Goal: Transaction & Acquisition: Purchase product/service

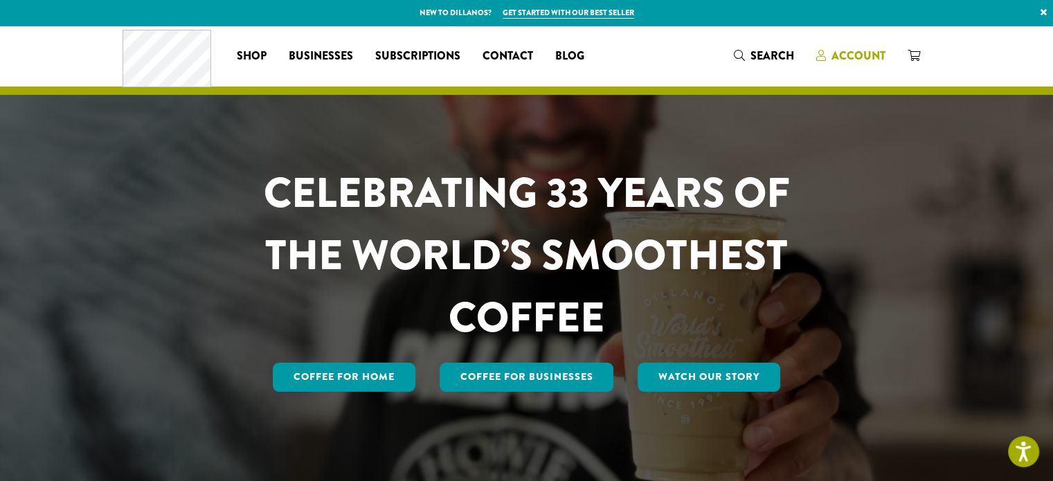
click at [860, 54] on span "Account" at bounding box center [858, 56] width 54 height 16
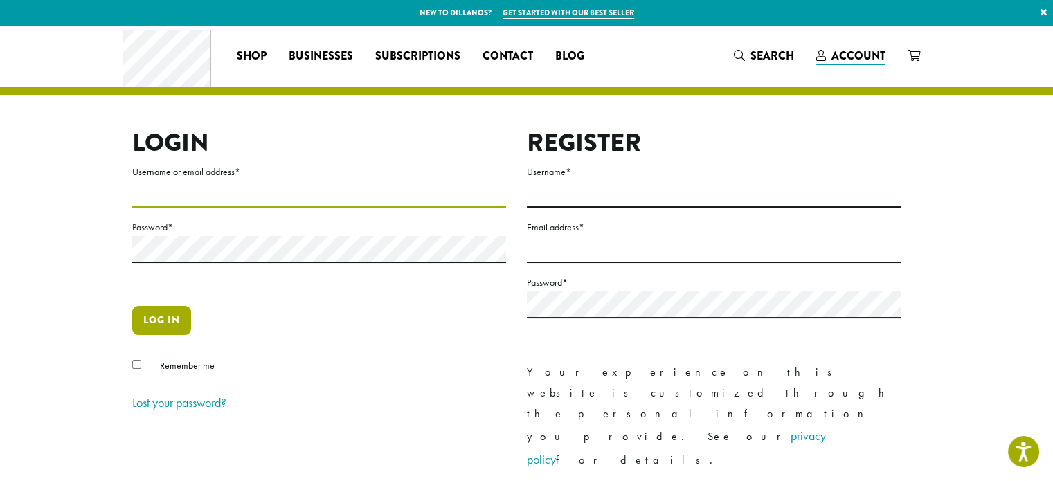
type input "**********"
click at [165, 323] on button "Log in" at bounding box center [161, 320] width 59 height 29
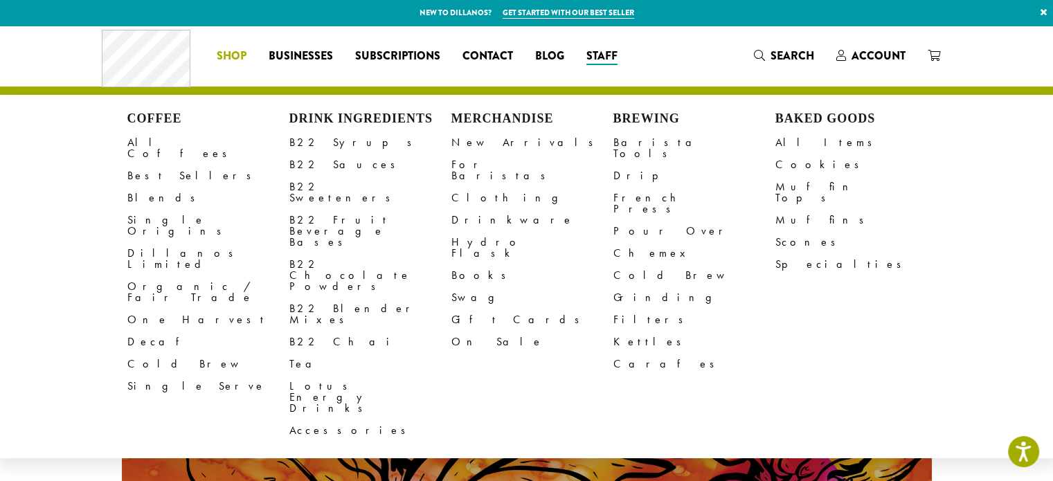
click at [235, 60] on span "Shop" at bounding box center [232, 56] width 30 height 17
click at [152, 375] on link "Single Serve" at bounding box center [208, 386] width 162 height 22
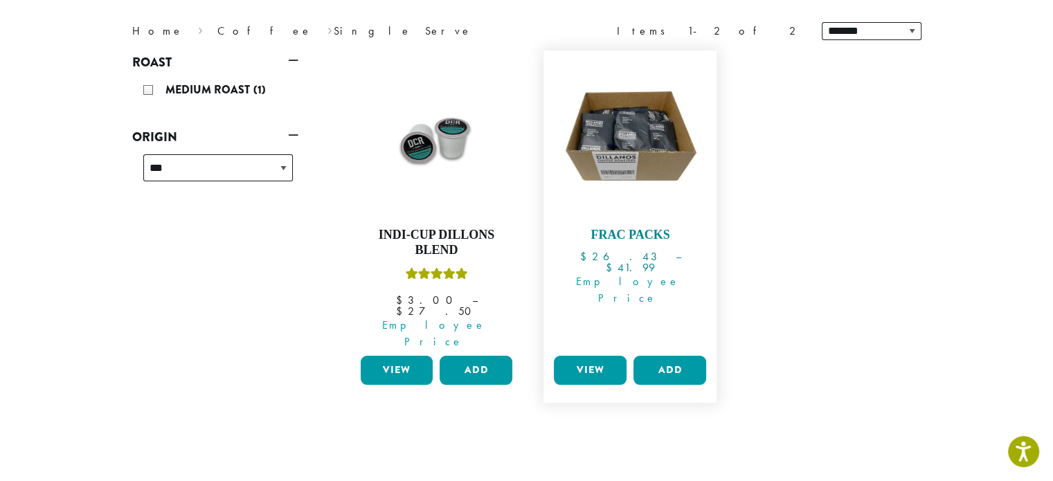
scroll to position [208, 0]
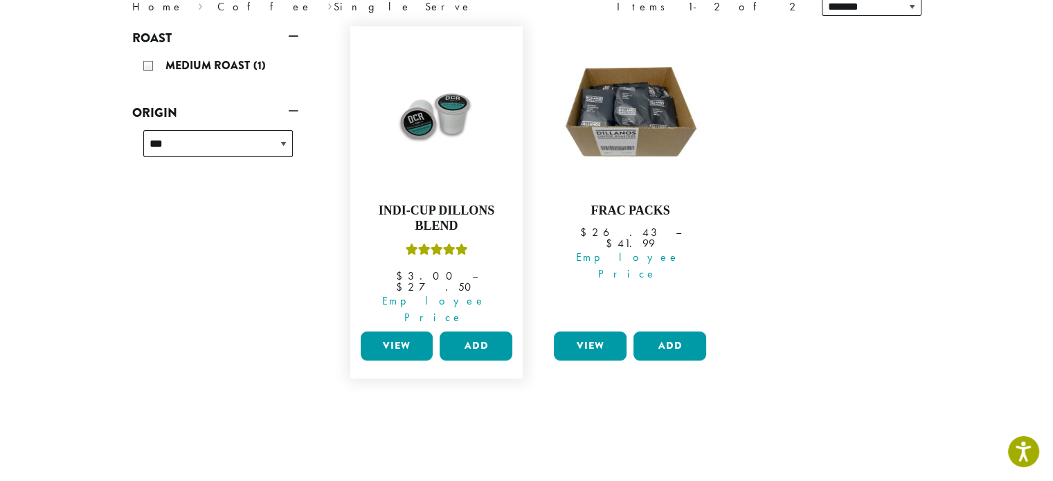
click at [412, 332] on link "View" at bounding box center [397, 346] width 73 height 29
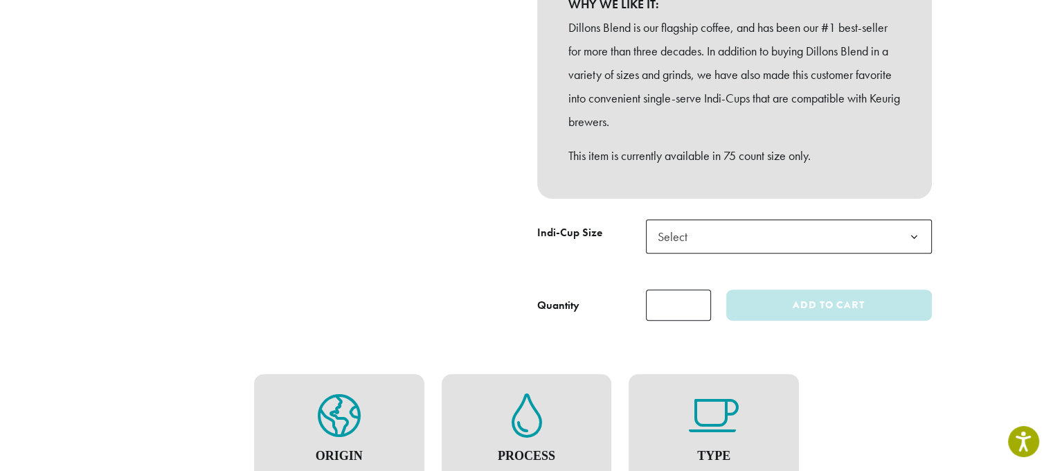
click at [703, 247] on span "Select" at bounding box center [789, 236] width 286 height 34
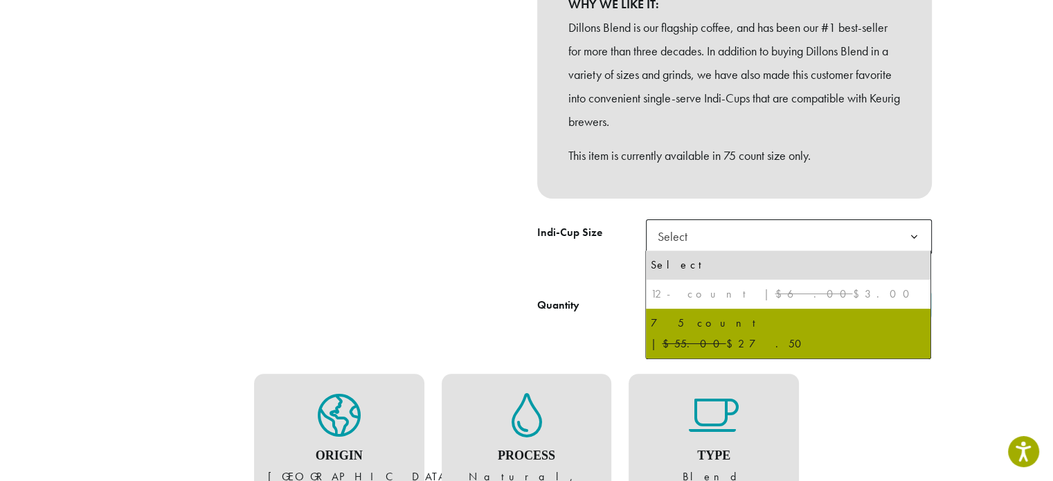
select select "********"
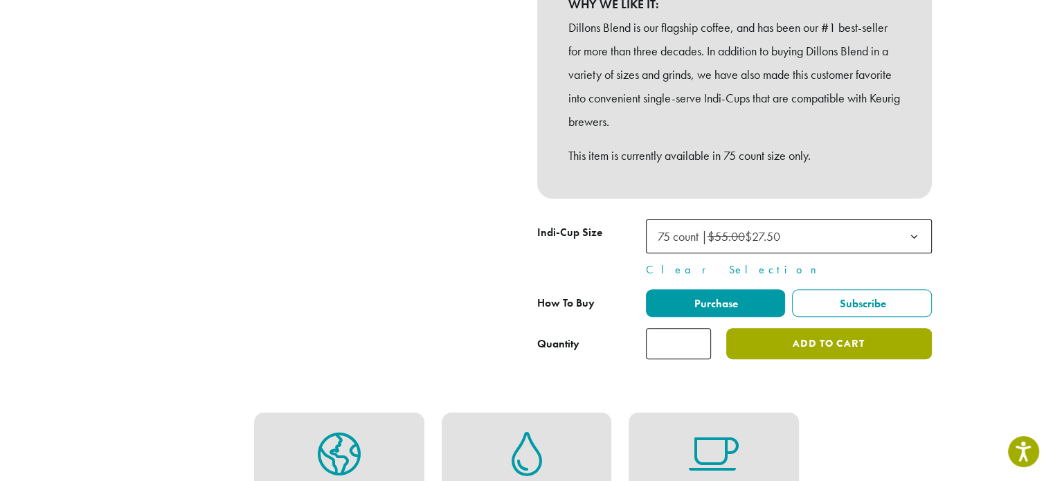
click at [818, 335] on button "Add to cart" at bounding box center [828, 343] width 205 height 31
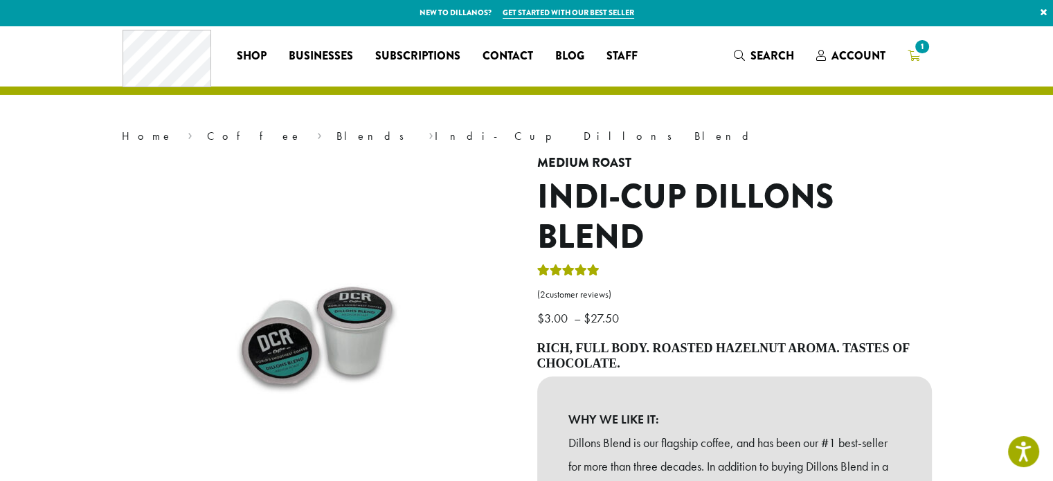
click at [916, 52] on span "1" at bounding box center [921, 46] width 19 height 19
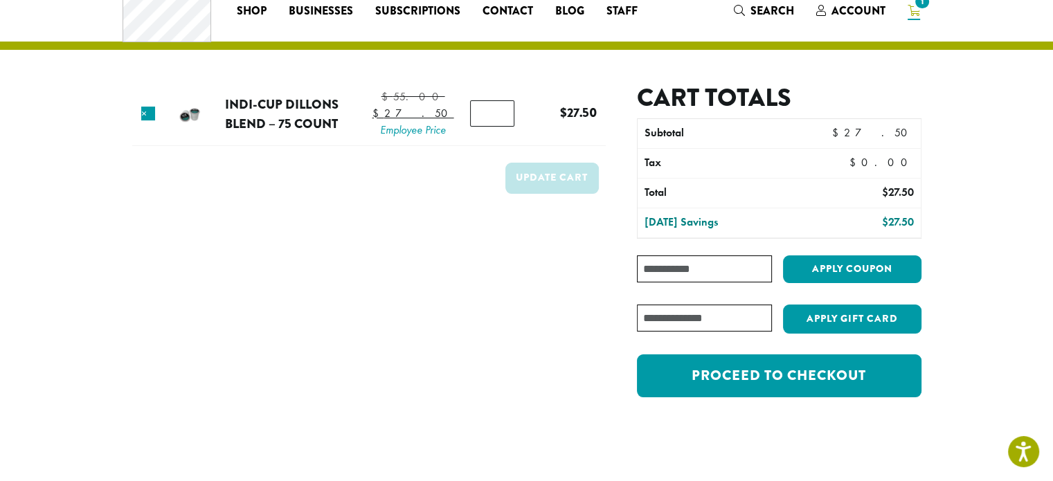
scroll to position [69, 0]
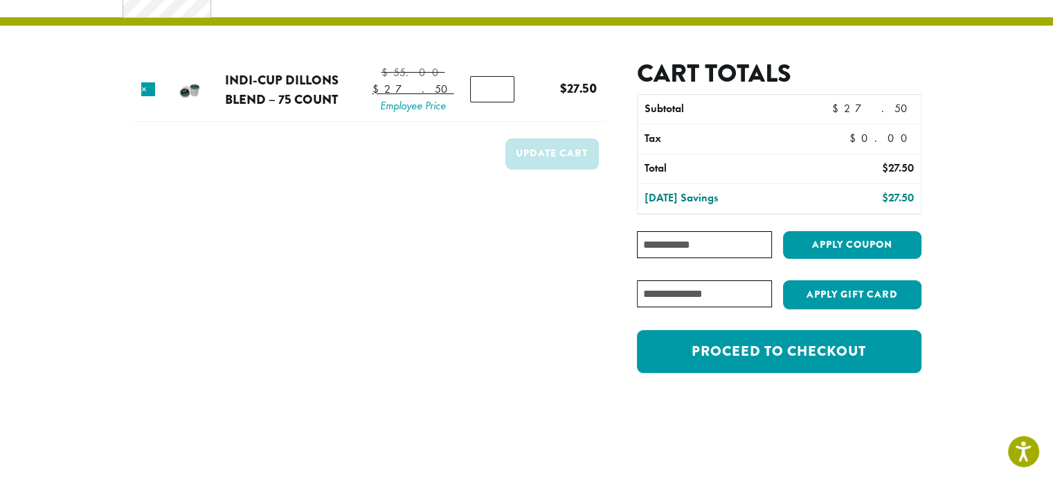
click at [657, 248] on input "Coupon:" at bounding box center [704, 244] width 134 height 27
type input "**********"
click at [840, 237] on button "Apply coupon" at bounding box center [852, 245] width 138 height 28
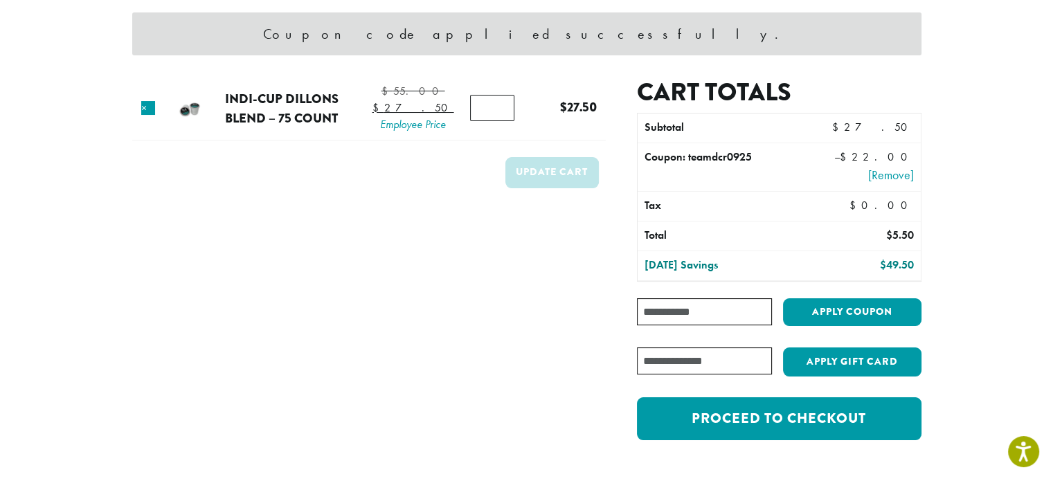
scroll to position [138, 0]
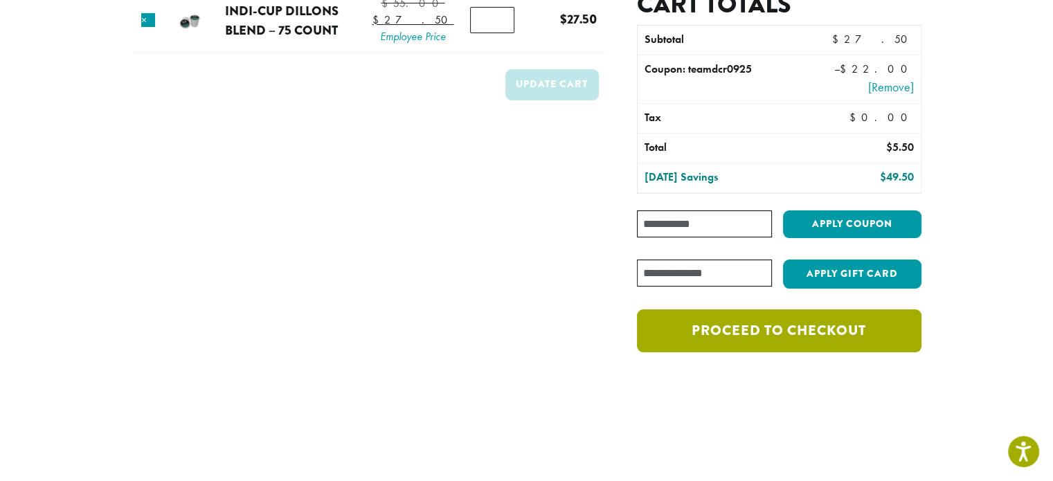
click at [775, 332] on link "Proceed to checkout" at bounding box center [779, 330] width 284 height 43
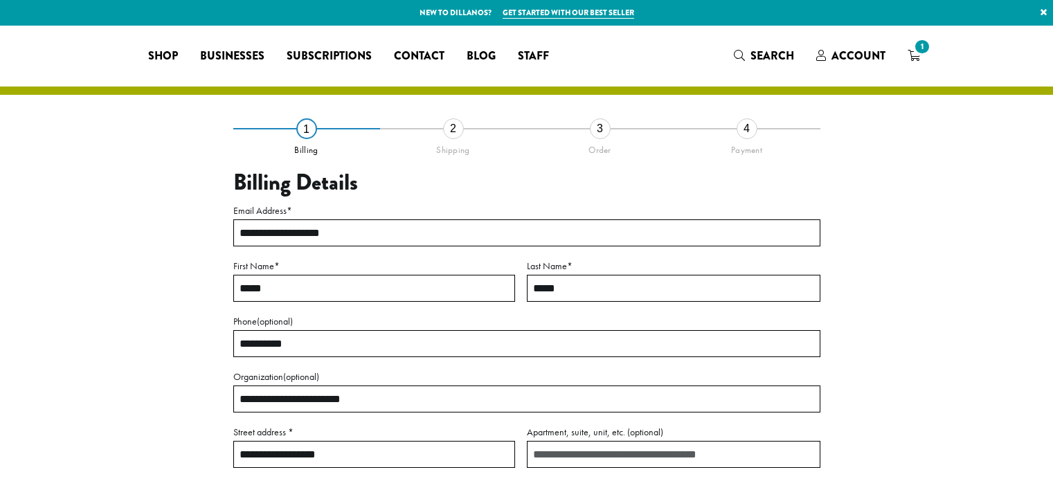
select select "**"
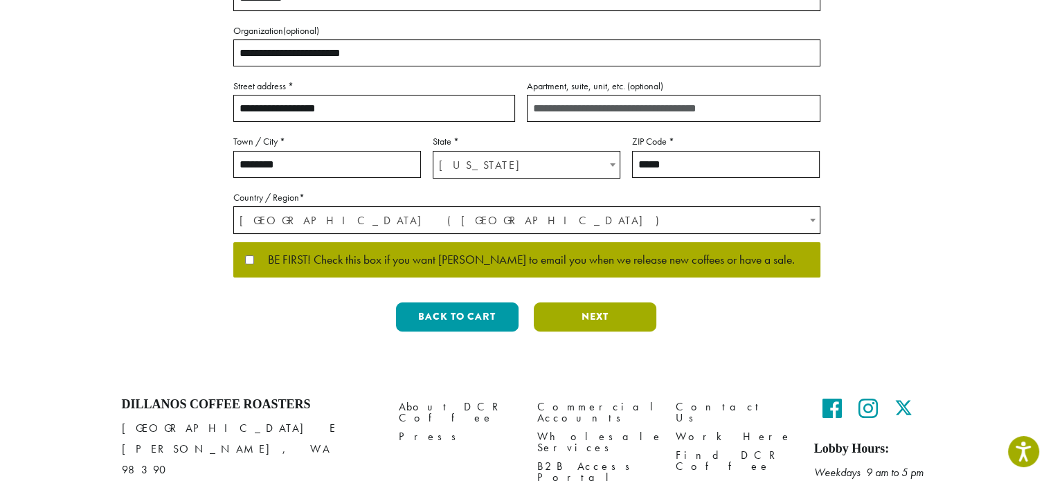
click at [592, 330] on button "Next" at bounding box center [595, 316] width 123 height 29
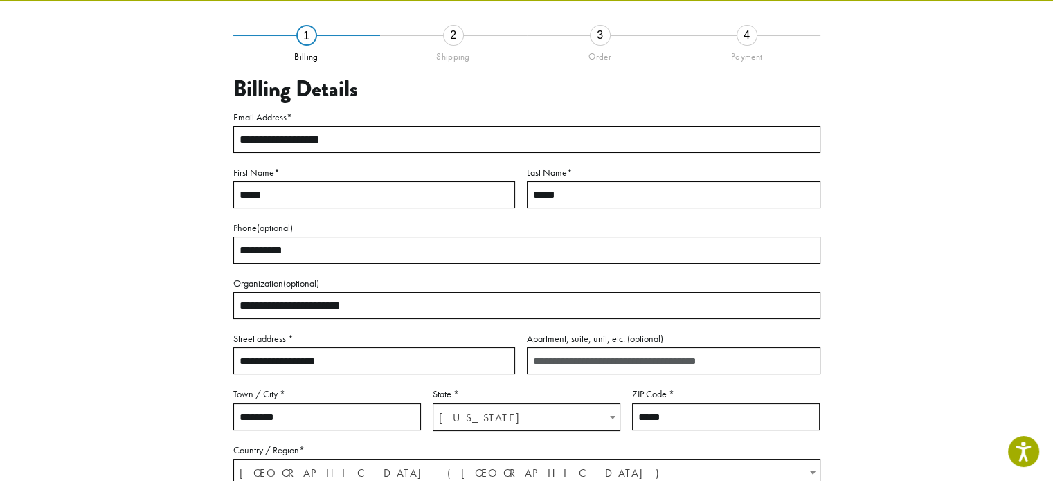
scroll to position [79, 0]
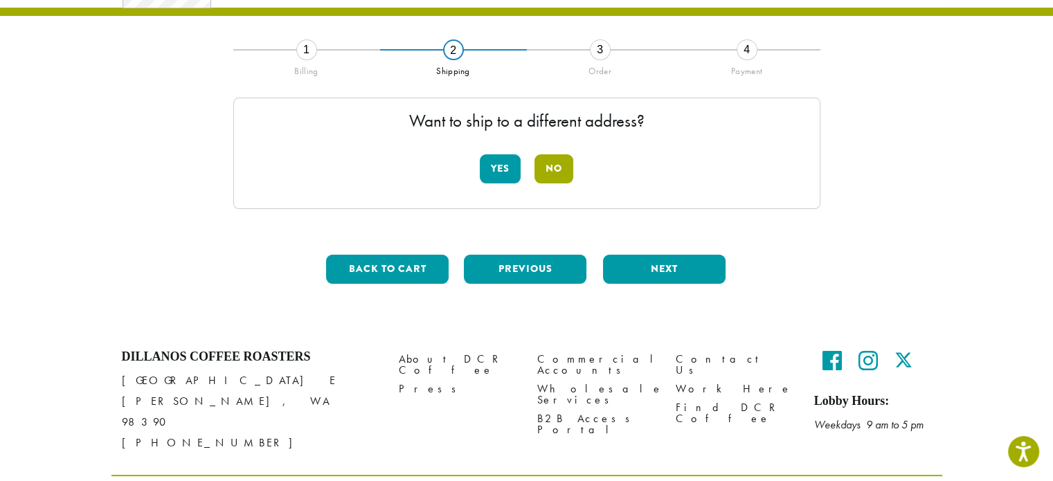
click at [551, 164] on button "No" at bounding box center [553, 168] width 39 height 29
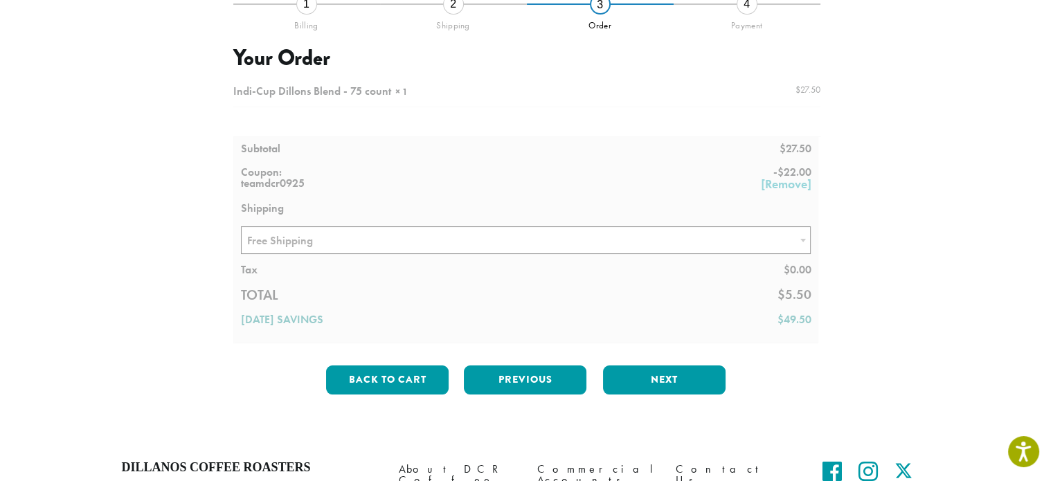
scroll to position [148, 0]
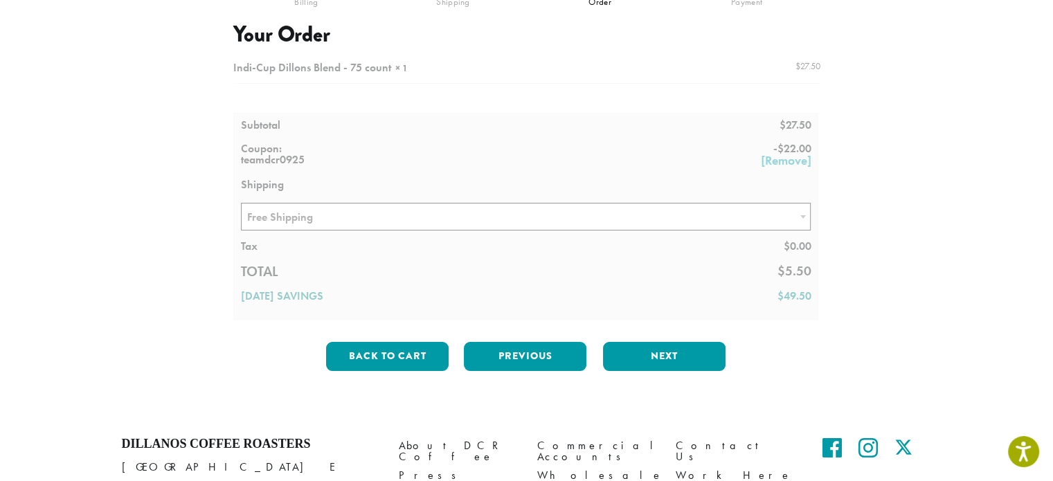
click at [426, 213] on div at bounding box center [526, 187] width 587 height 266
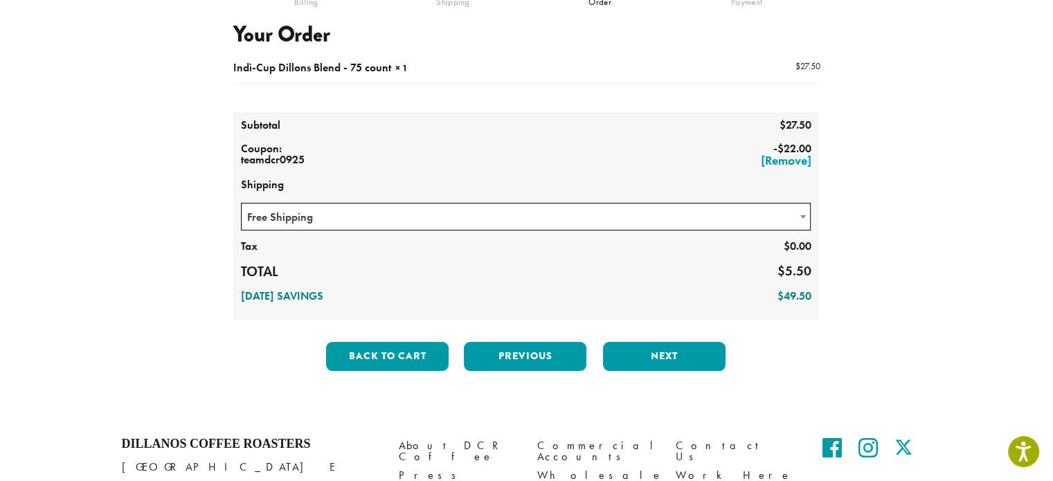
click at [800, 218] on span at bounding box center [803, 216] width 14 height 27
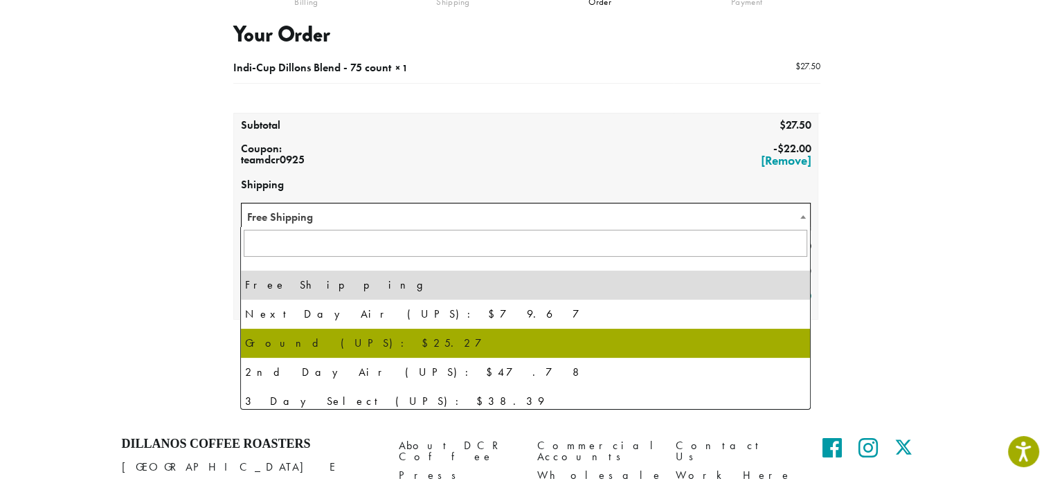
scroll to position [94, 0]
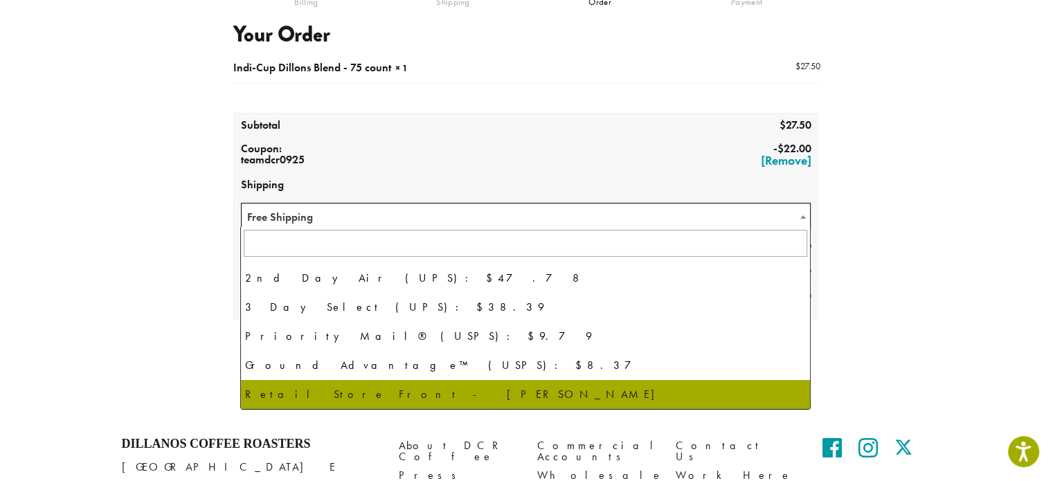
select select "**********"
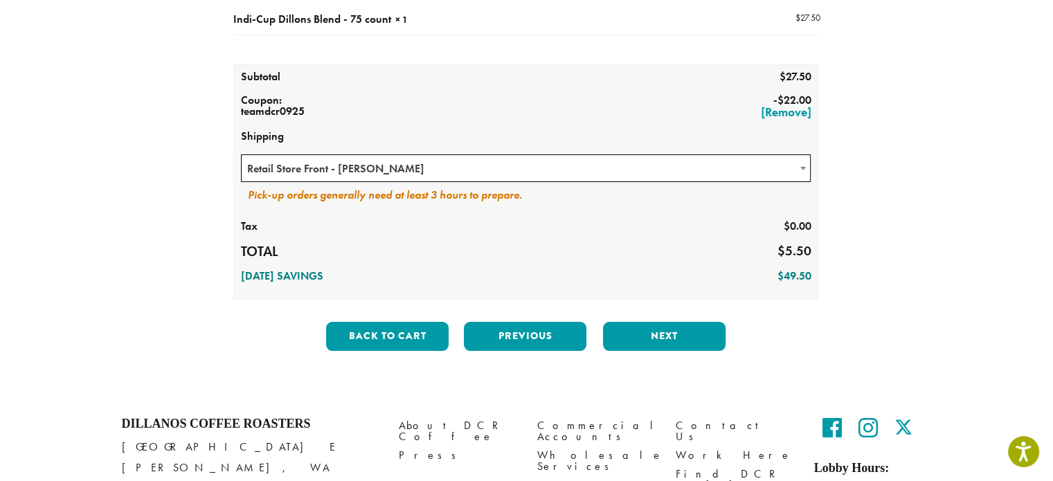
scroll to position [217, 0]
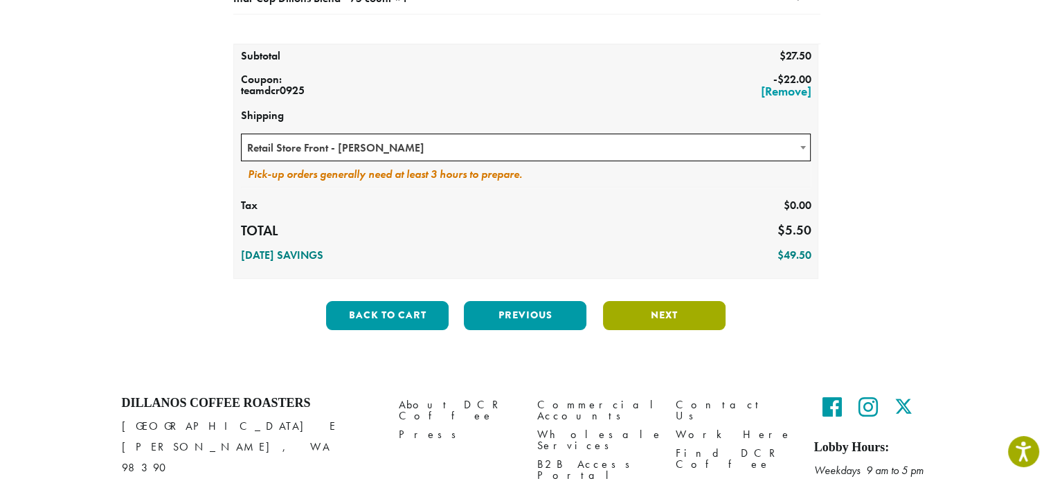
click at [666, 309] on button "Next" at bounding box center [664, 315] width 123 height 29
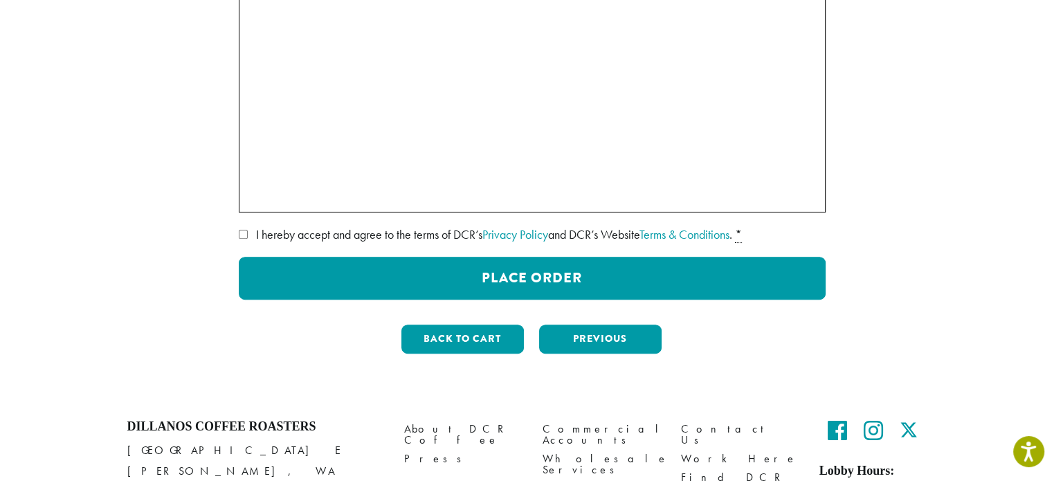
scroll to position [425, 0]
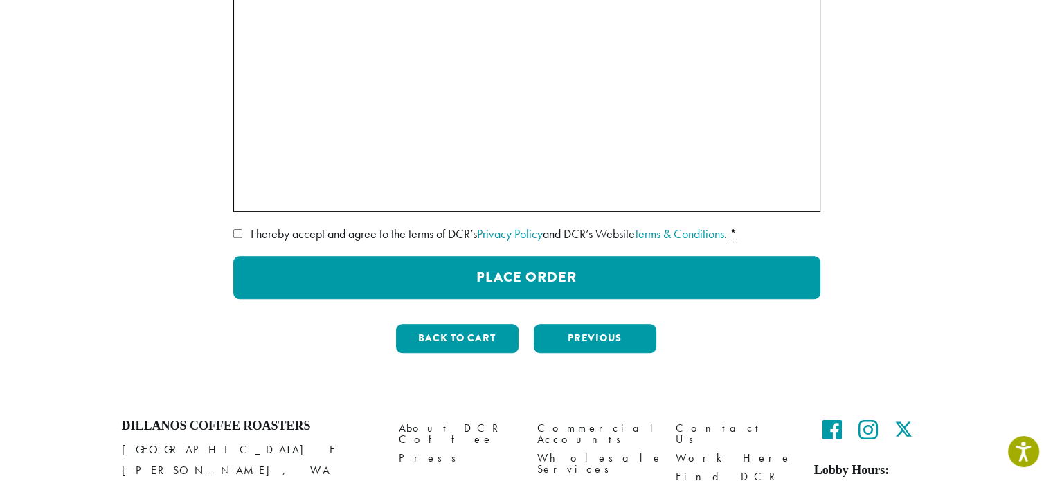
click at [232, 232] on div "**********" at bounding box center [526, 33] width 789 height 661
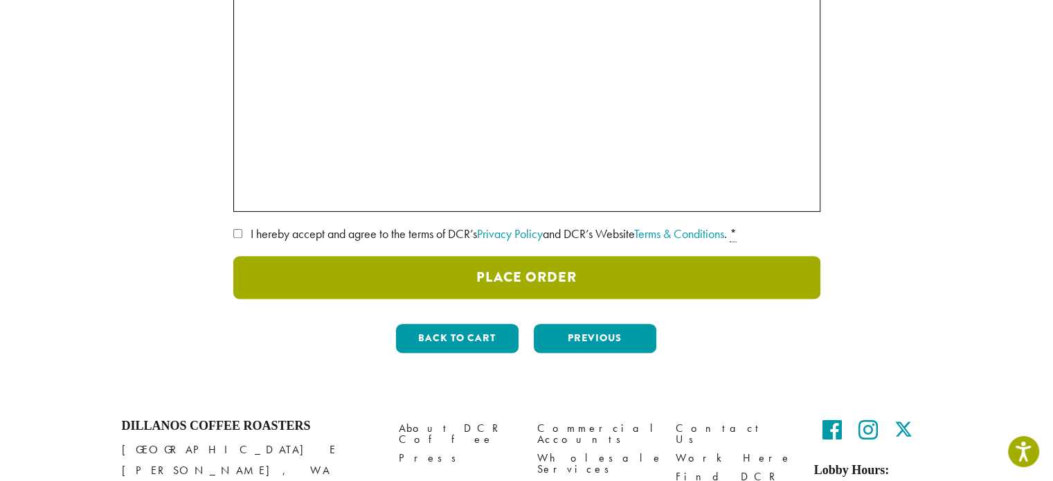
click at [481, 268] on button "Place Order" at bounding box center [526, 277] width 587 height 43
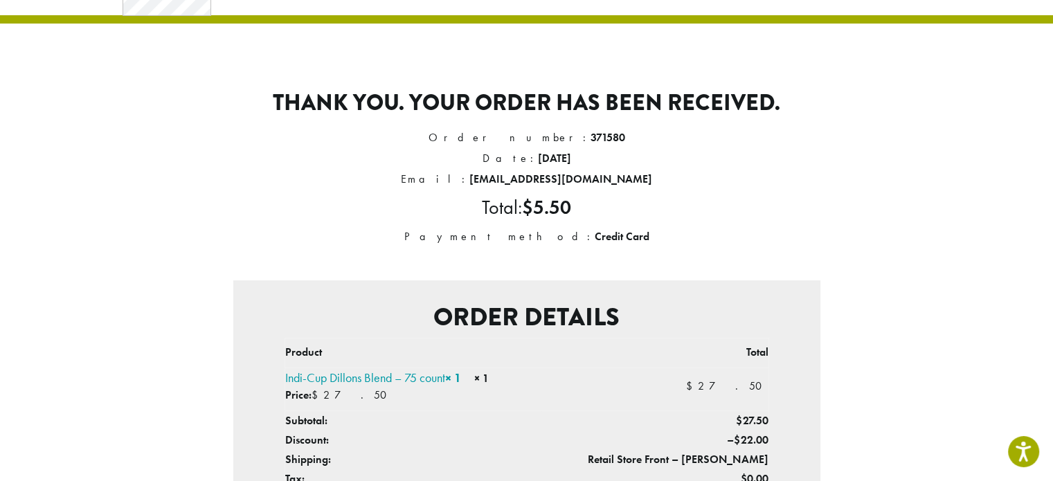
scroll to position [69, 0]
